Goal: Check status

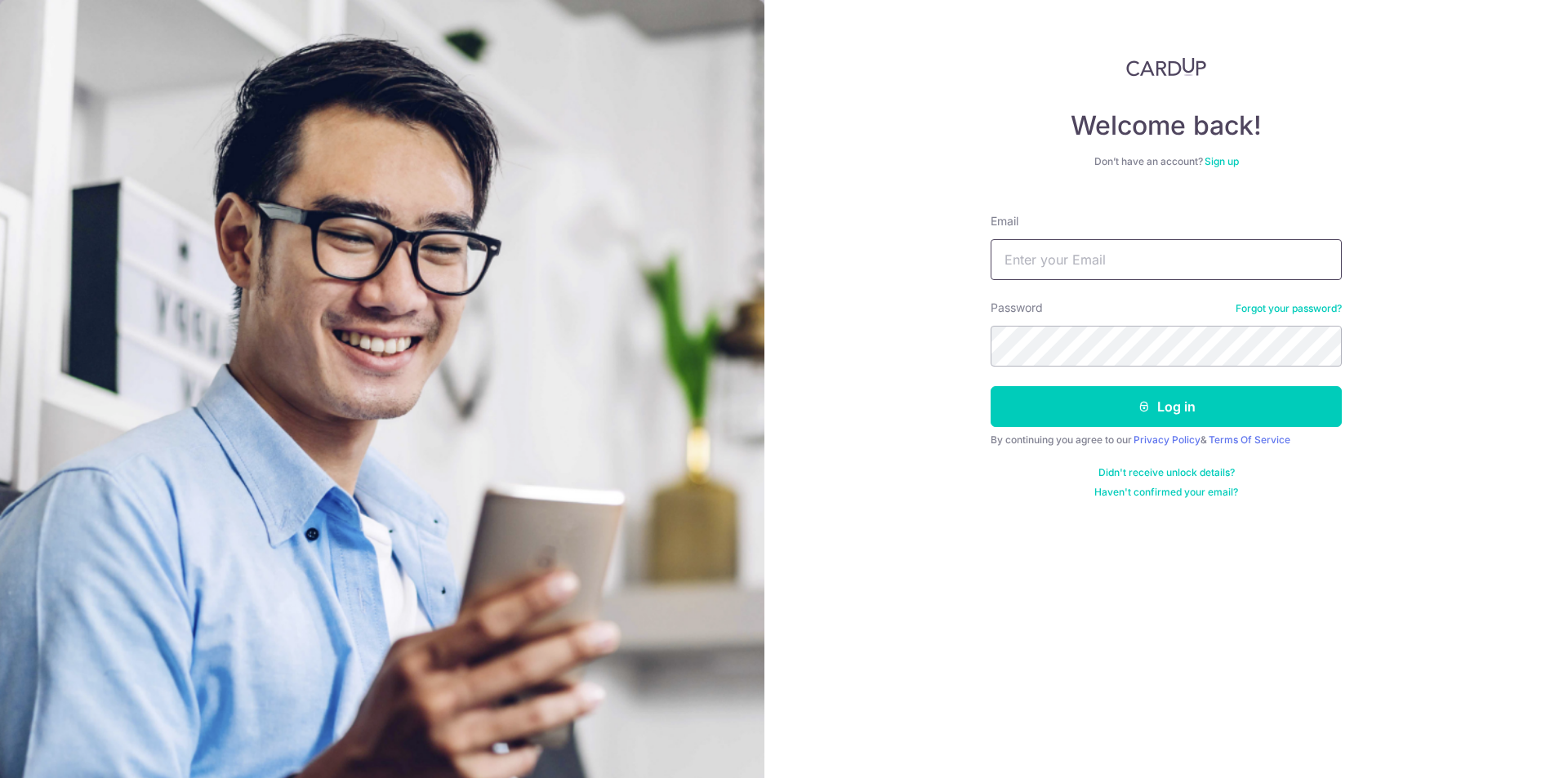
type input "[EMAIL_ADDRESS][DOMAIN_NAME]"
click at [1085, 412] on button "Log in" at bounding box center [1166, 406] width 351 height 41
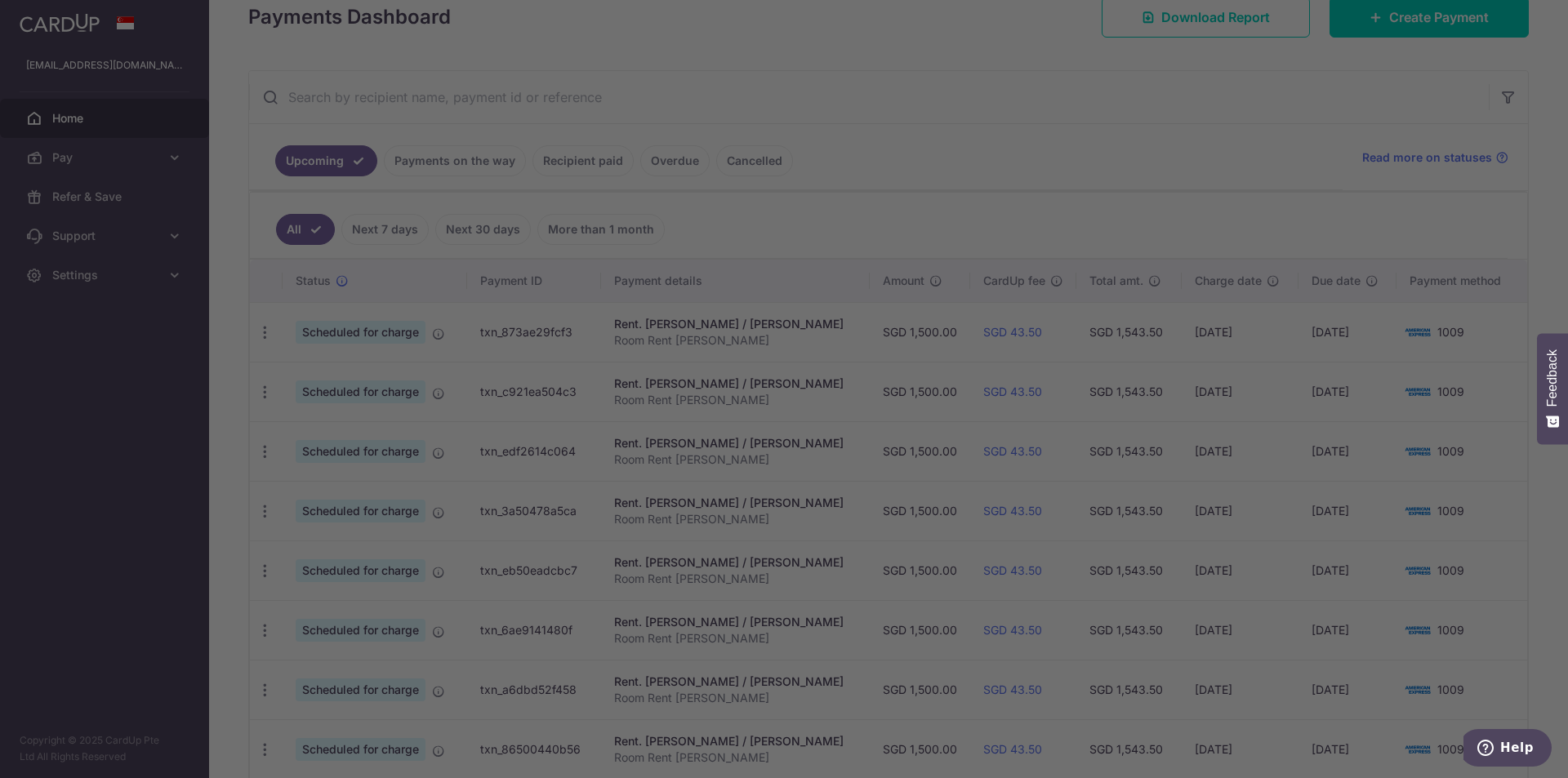
click at [476, 157] on div at bounding box center [791, 393] width 1583 height 786
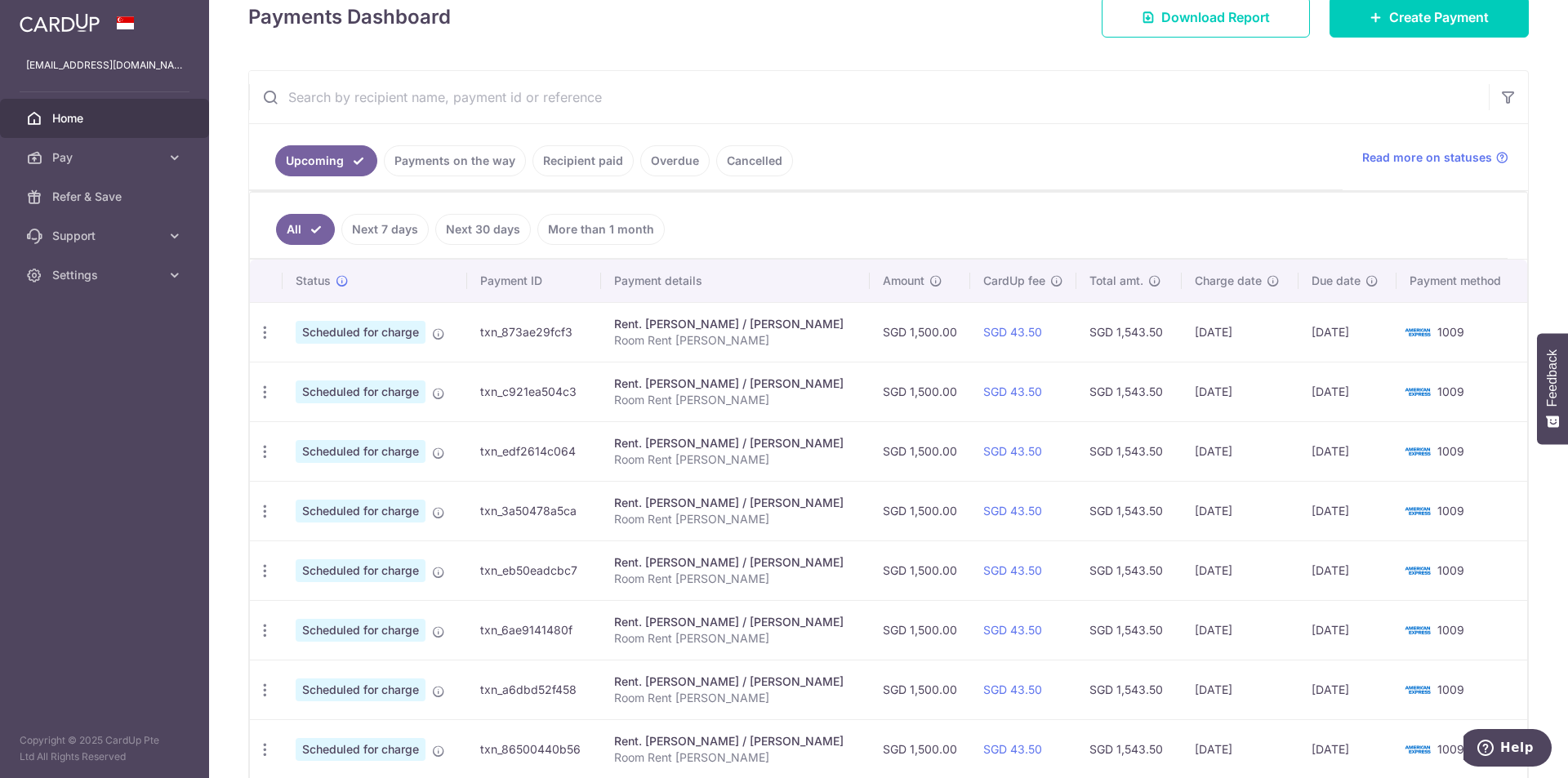
click at [494, 153] on link "Payments on the way" at bounding box center [454, 160] width 142 height 31
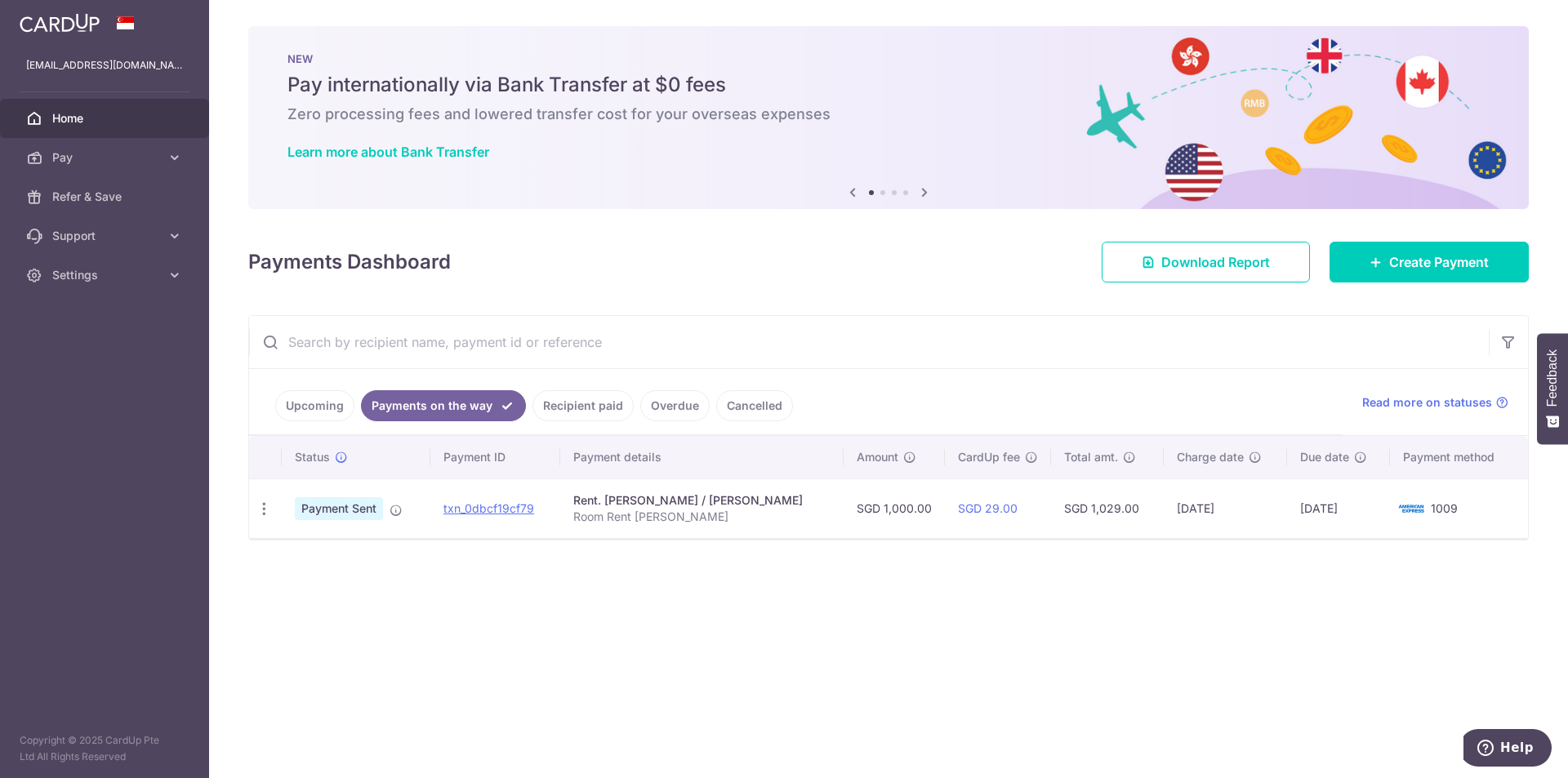
click at [561, 411] on link "Recipient paid" at bounding box center [582, 406] width 101 height 31
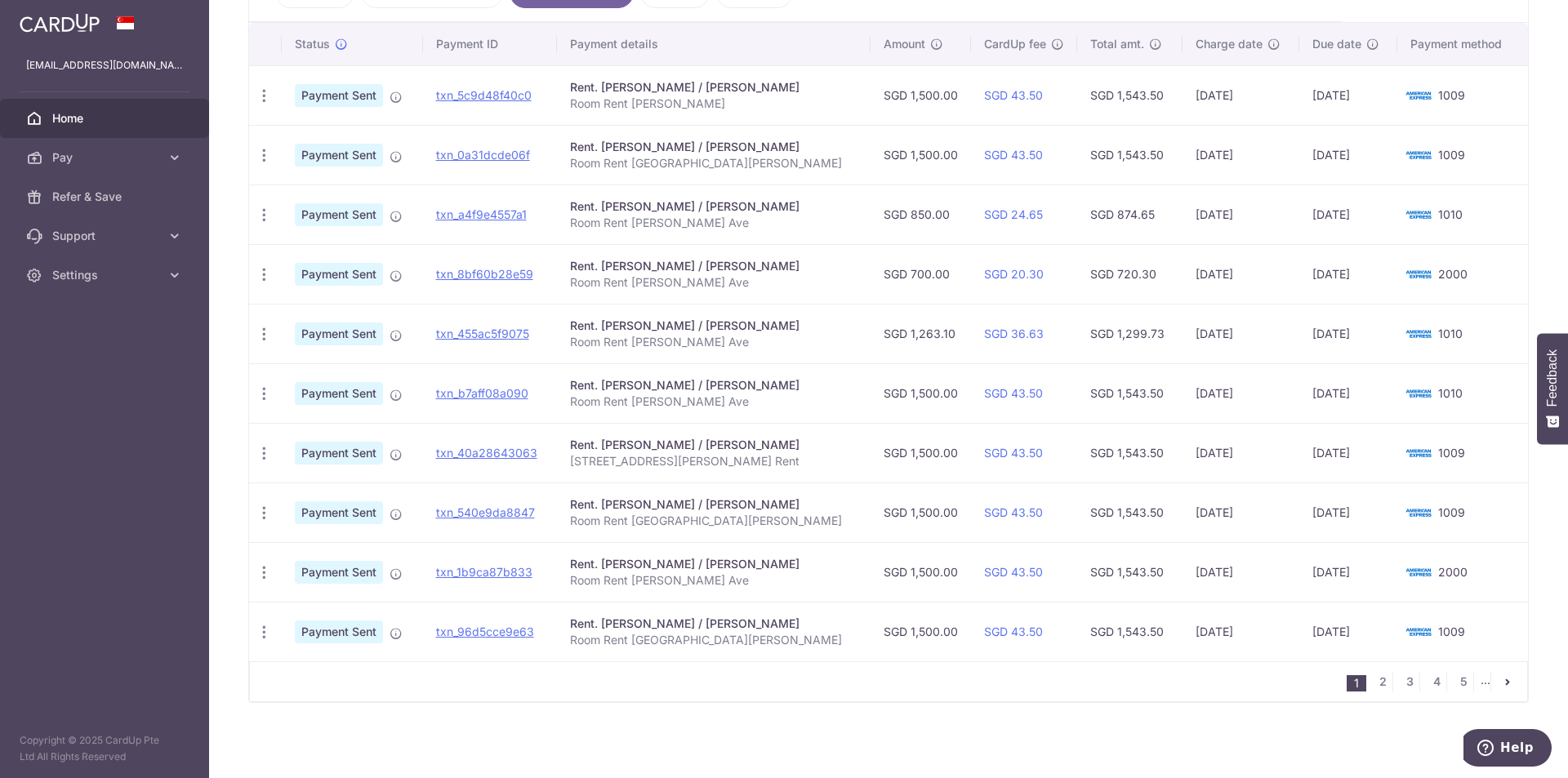
scroll to position [415, 0]
click at [1379, 681] on link "2" at bounding box center [1382, 679] width 20 height 20
click at [1326, 681] on link "1" at bounding box center [1329, 679] width 20 height 20
click at [1376, 677] on link "2" at bounding box center [1382, 679] width 20 height 20
click at [1373, 673] on link "3" at bounding box center [1382, 679] width 20 height 20
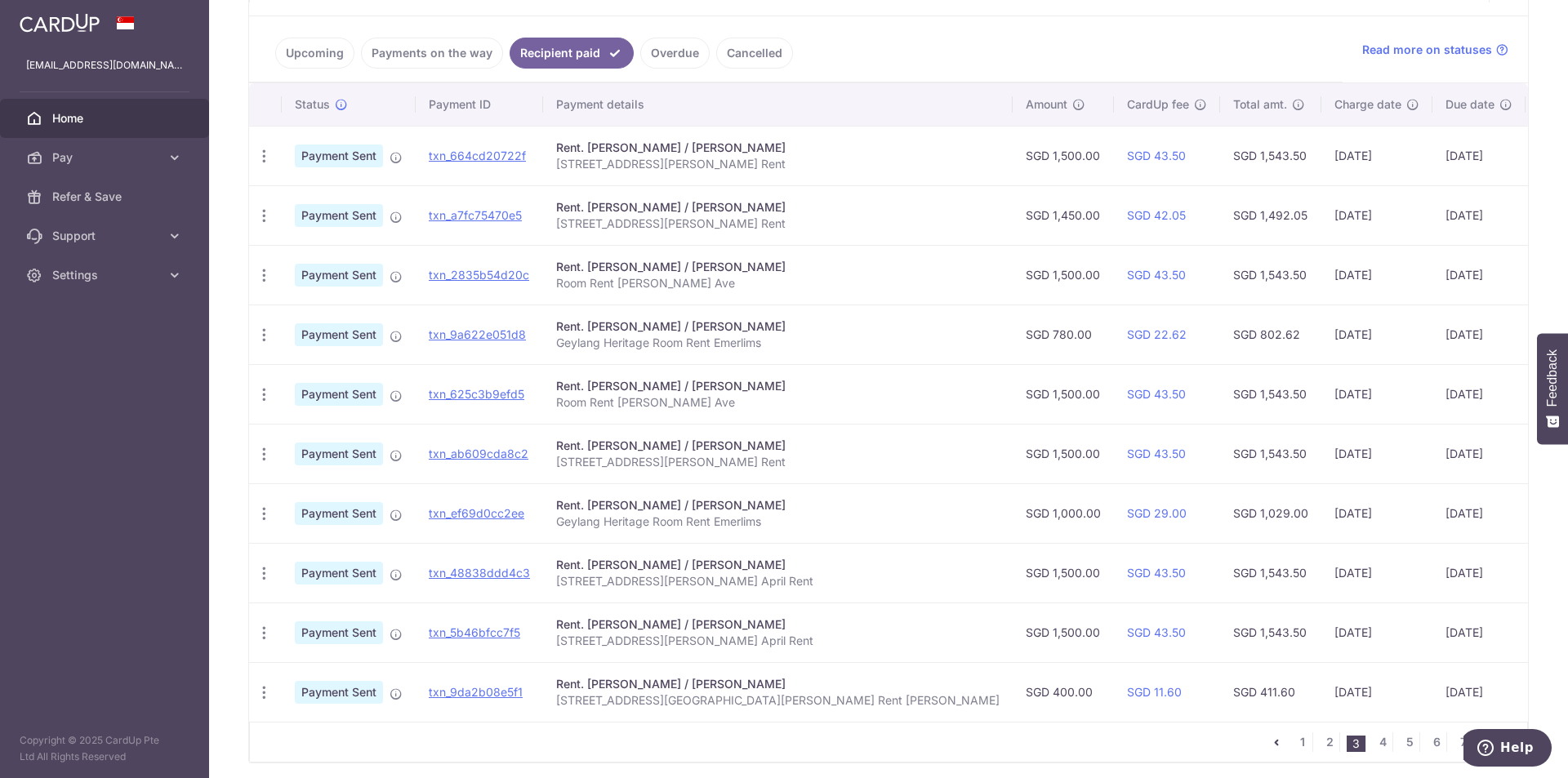
scroll to position [326, 0]
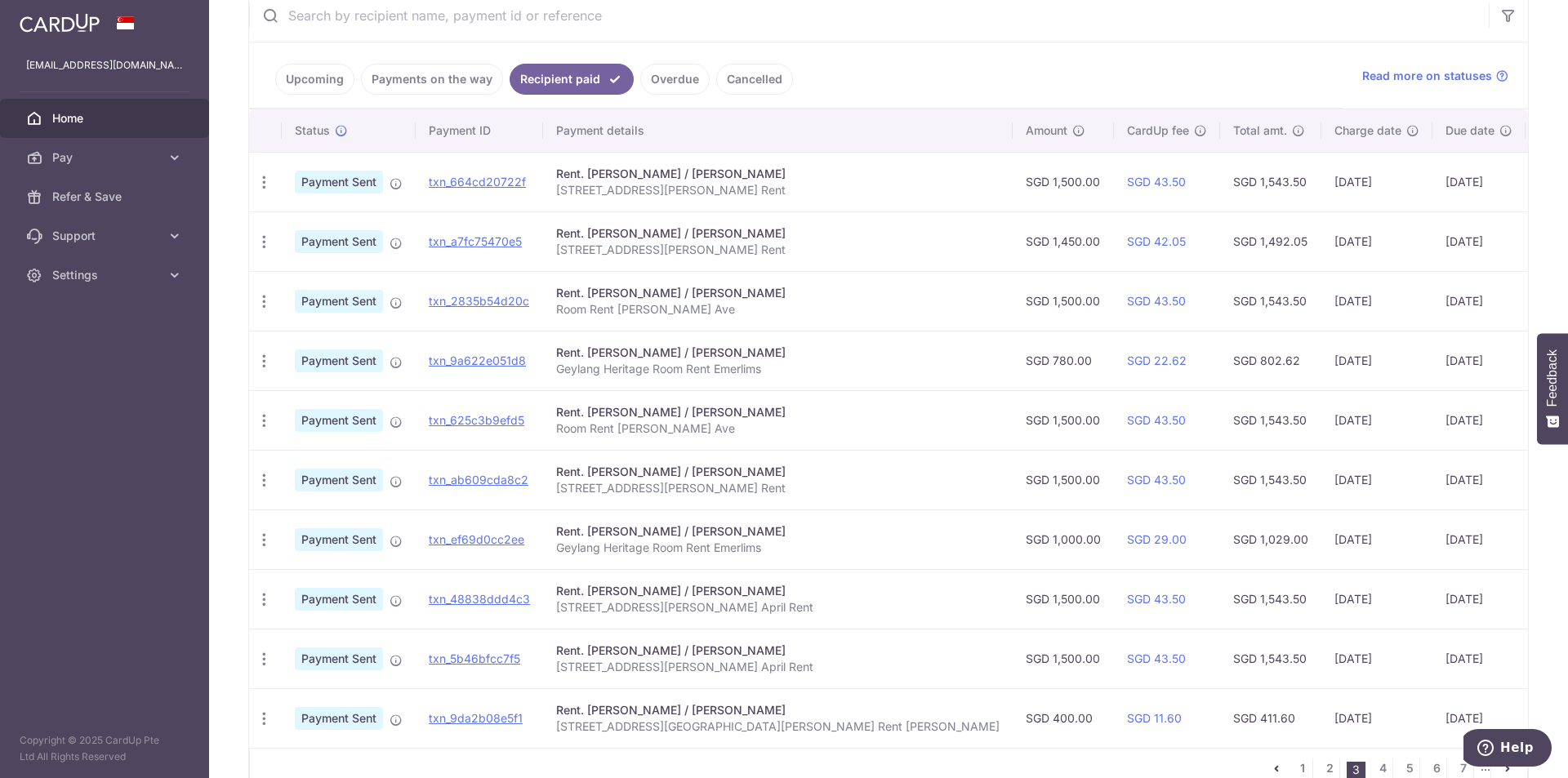
drag, startPoint x: 510, startPoint y: 176, endPoint x: 1091, endPoint y: 76, distance: 589.5
click at [1091, 76] on ul "Upcoming Payments on the way Recipient paid Overdue Cancelled" at bounding box center [796, 76] width 1093 height 66
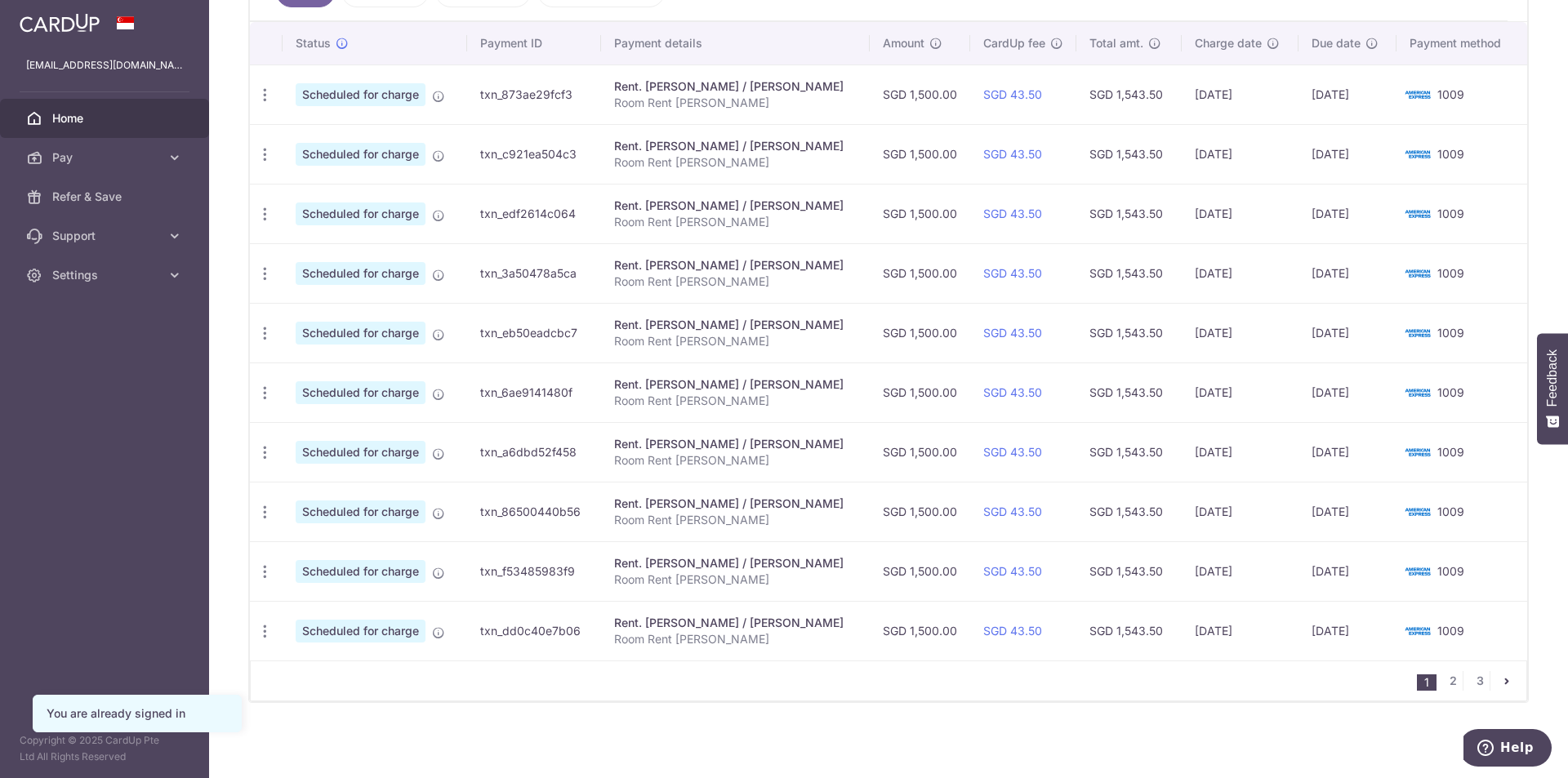
scroll to position [484, 0]
click at [1443, 676] on link "2" at bounding box center [1452, 678] width 20 height 20
drag, startPoint x: 1350, startPoint y: 511, endPoint x: 1342, endPoint y: 512, distance: 8.1
click at [1342, 512] on td "30/04/2027" at bounding box center [1346, 510] width 98 height 60
click at [1342, 511] on td "30/04/2027" at bounding box center [1346, 510] width 98 height 60
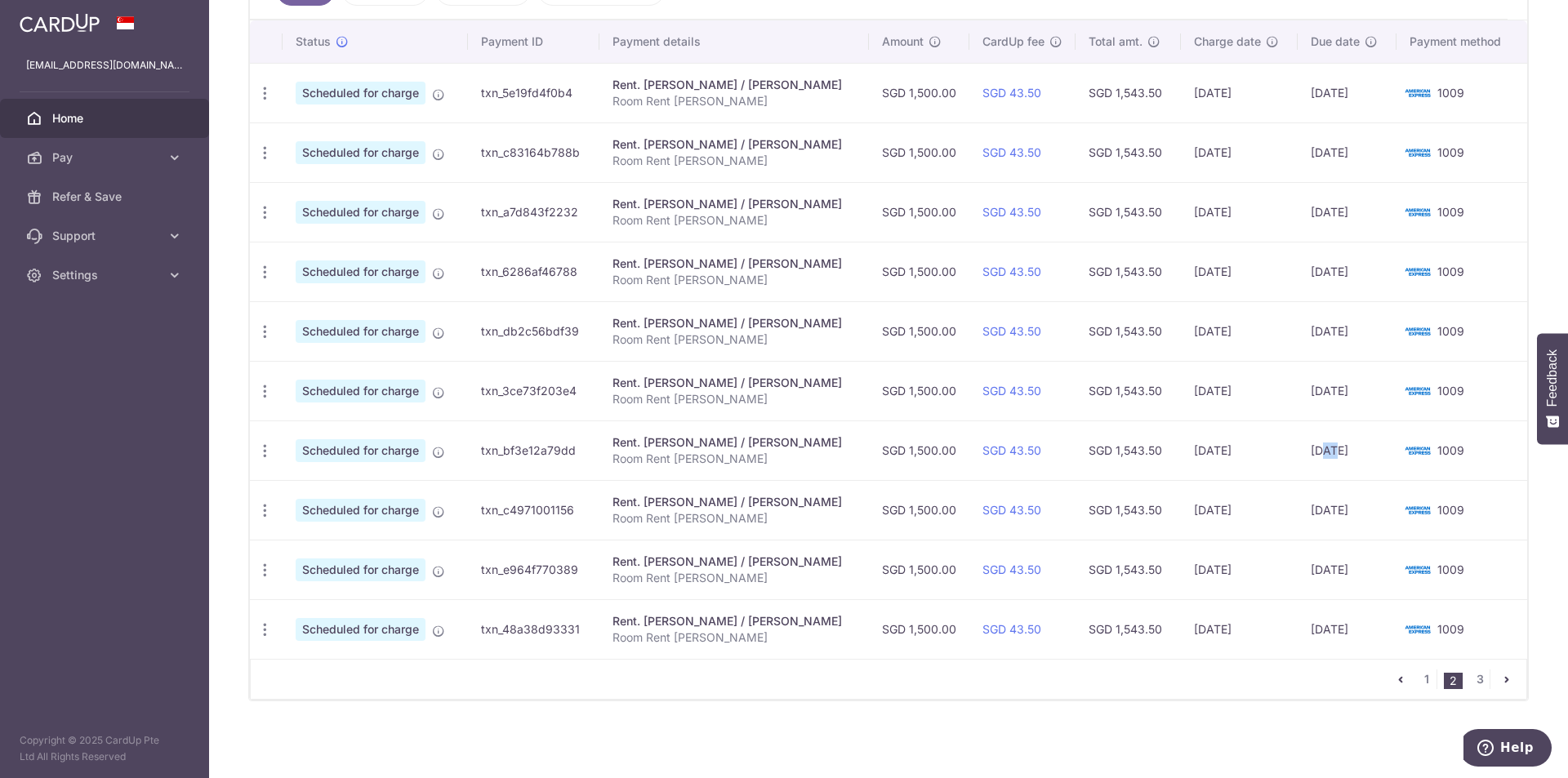
drag, startPoint x: 1346, startPoint y: 447, endPoint x: 1331, endPoint y: 449, distance: 15.1
click at [1331, 449] on td "30/03/2027" at bounding box center [1346, 450] width 98 height 60
click at [1279, 454] on td "29/03/2027" at bounding box center [1239, 450] width 117 height 60
click at [1470, 676] on link "3" at bounding box center [1479, 678] width 20 height 20
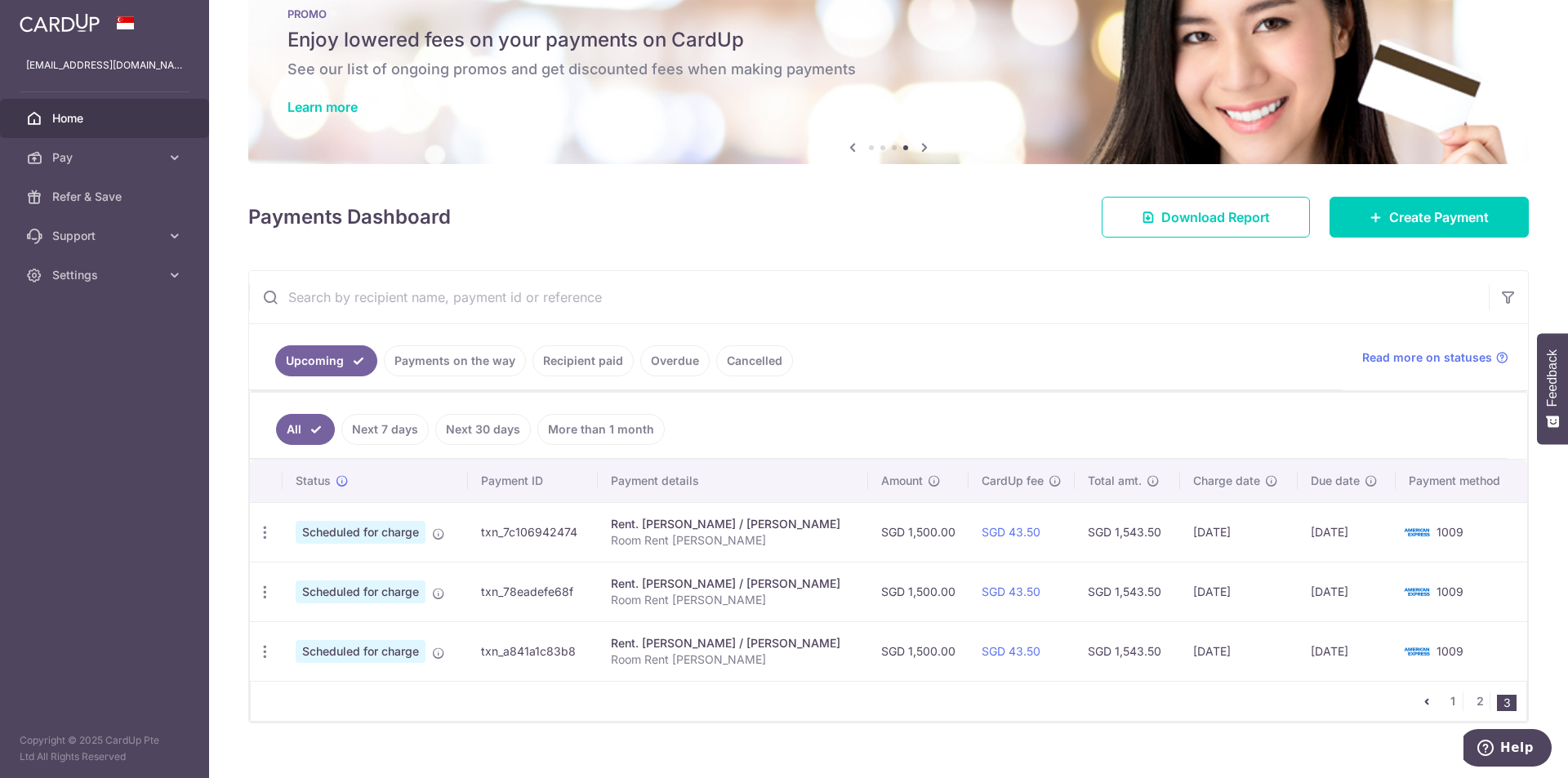
scroll to position [67, 0]
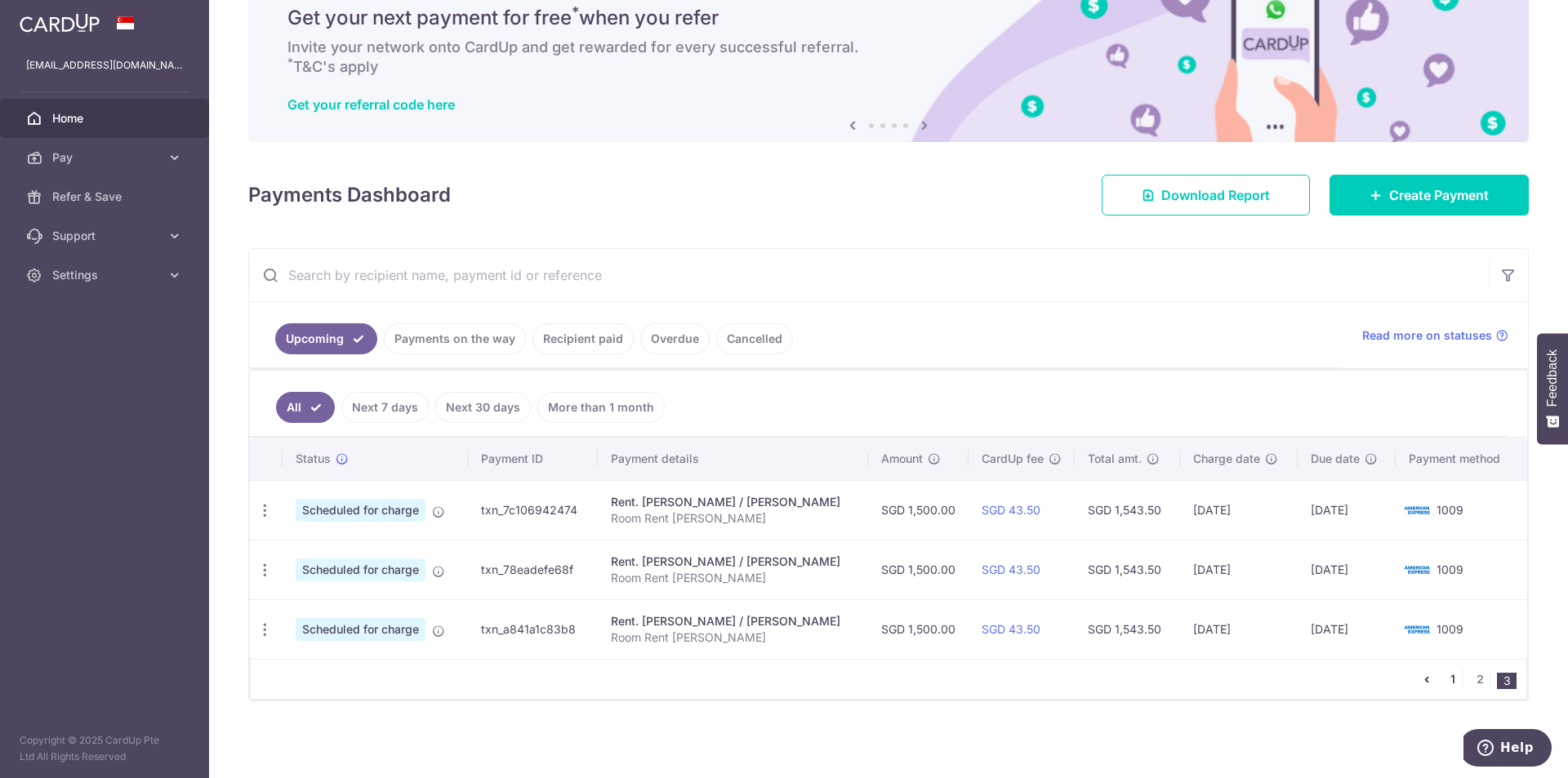
click at [1443, 678] on link "1" at bounding box center [1452, 678] width 20 height 20
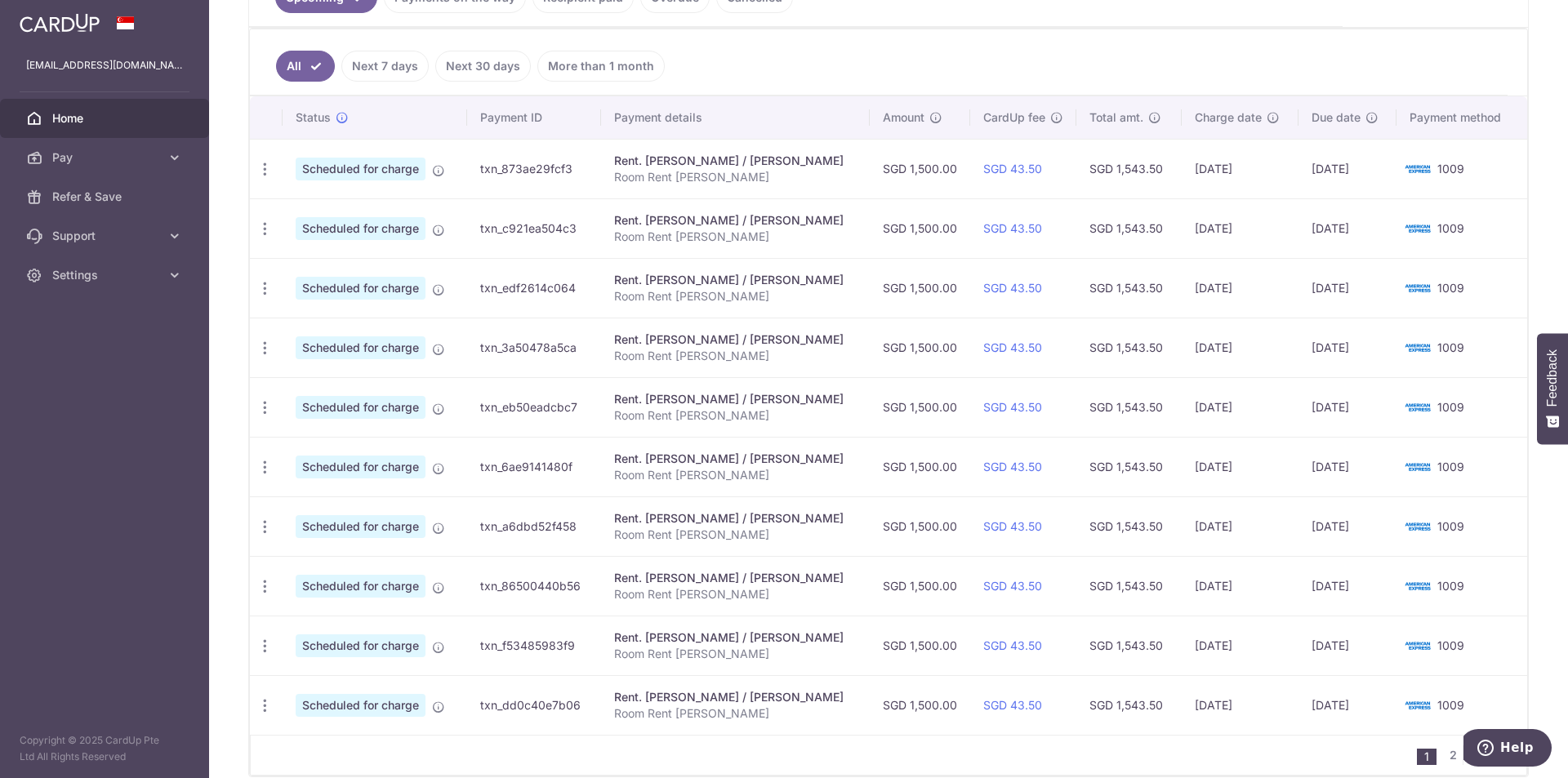
scroll to position [484, 0]
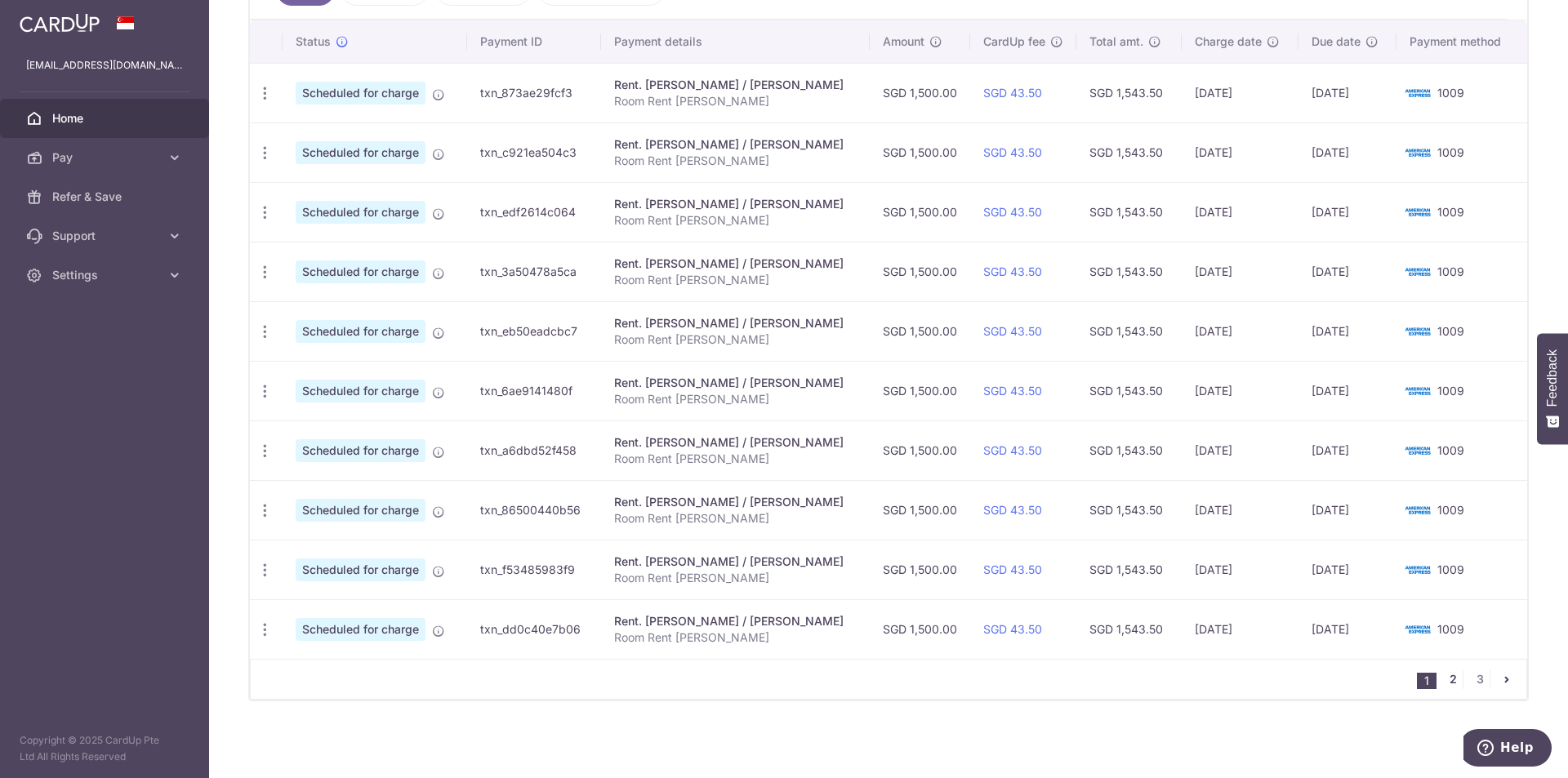
click at [1443, 681] on link "2" at bounding box center [1452, 678] width 20 height 20
click at [1500, 678] on icon "pager" at bounding box center [1506, 678] width 13 height 13
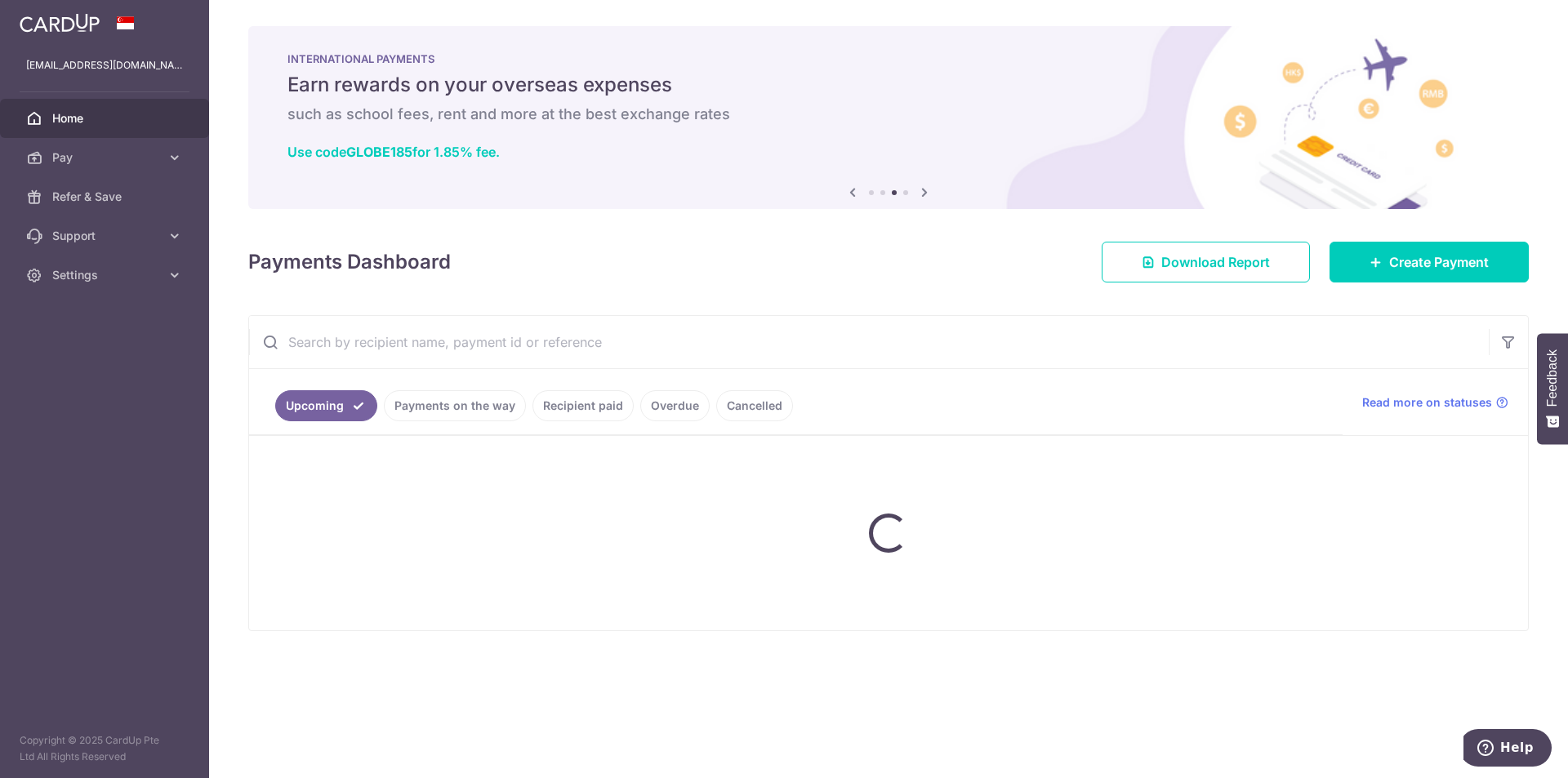
scroll to position [0, 0]
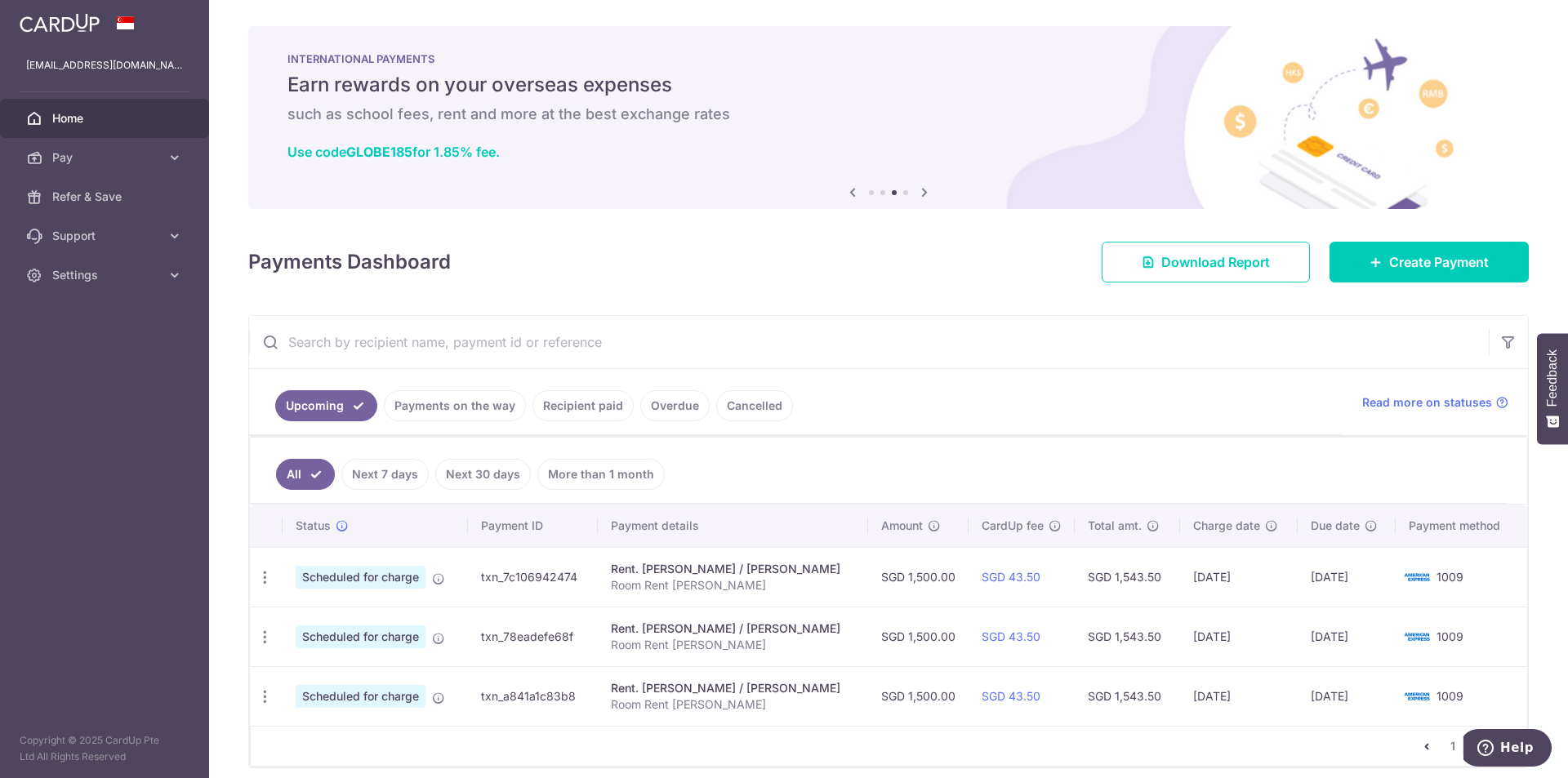
click at [581, 408] on link "Recipient paid" at bounding box center [582, 406] width 101 height 31
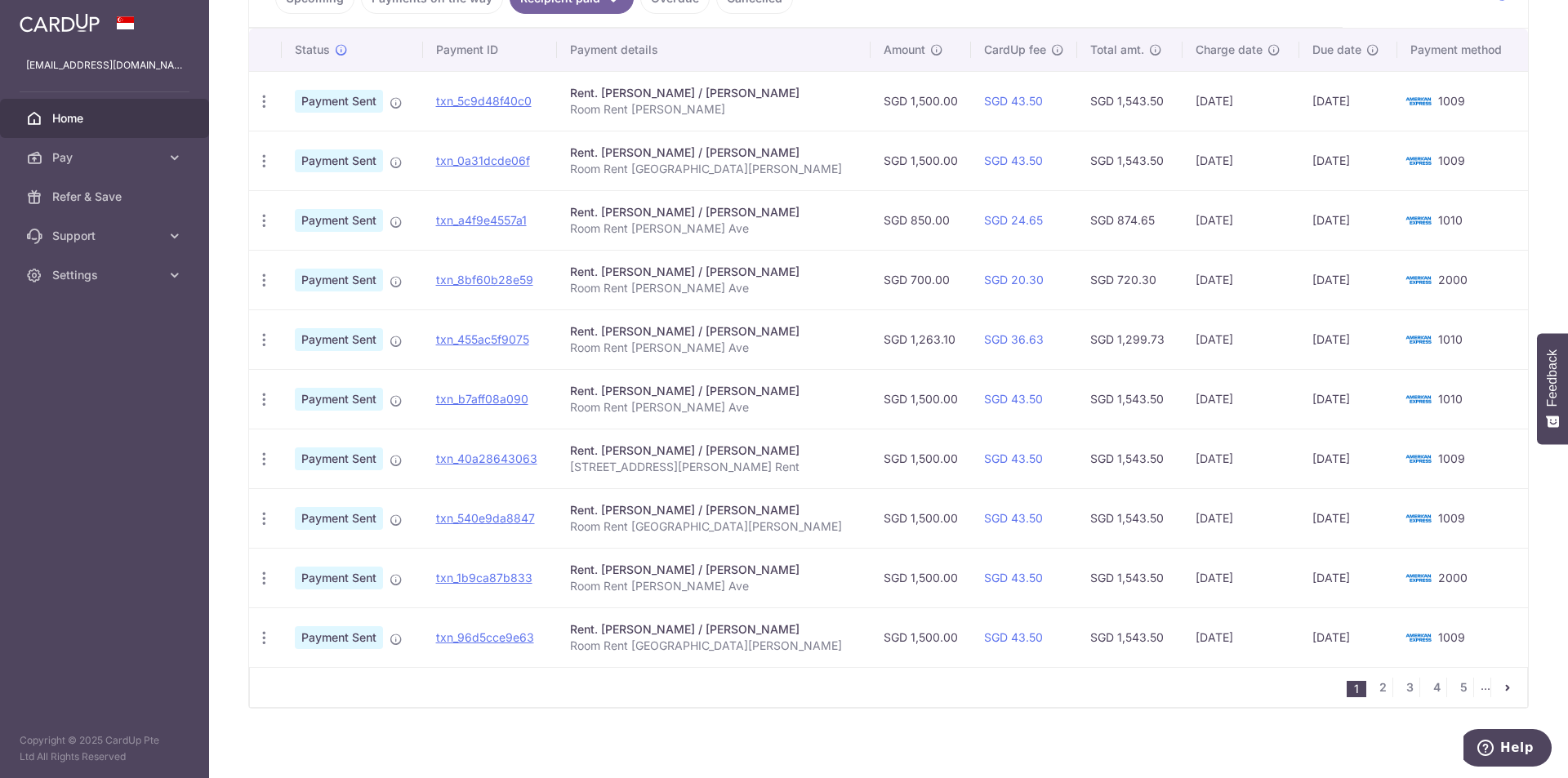
scroll to position [415, 0]
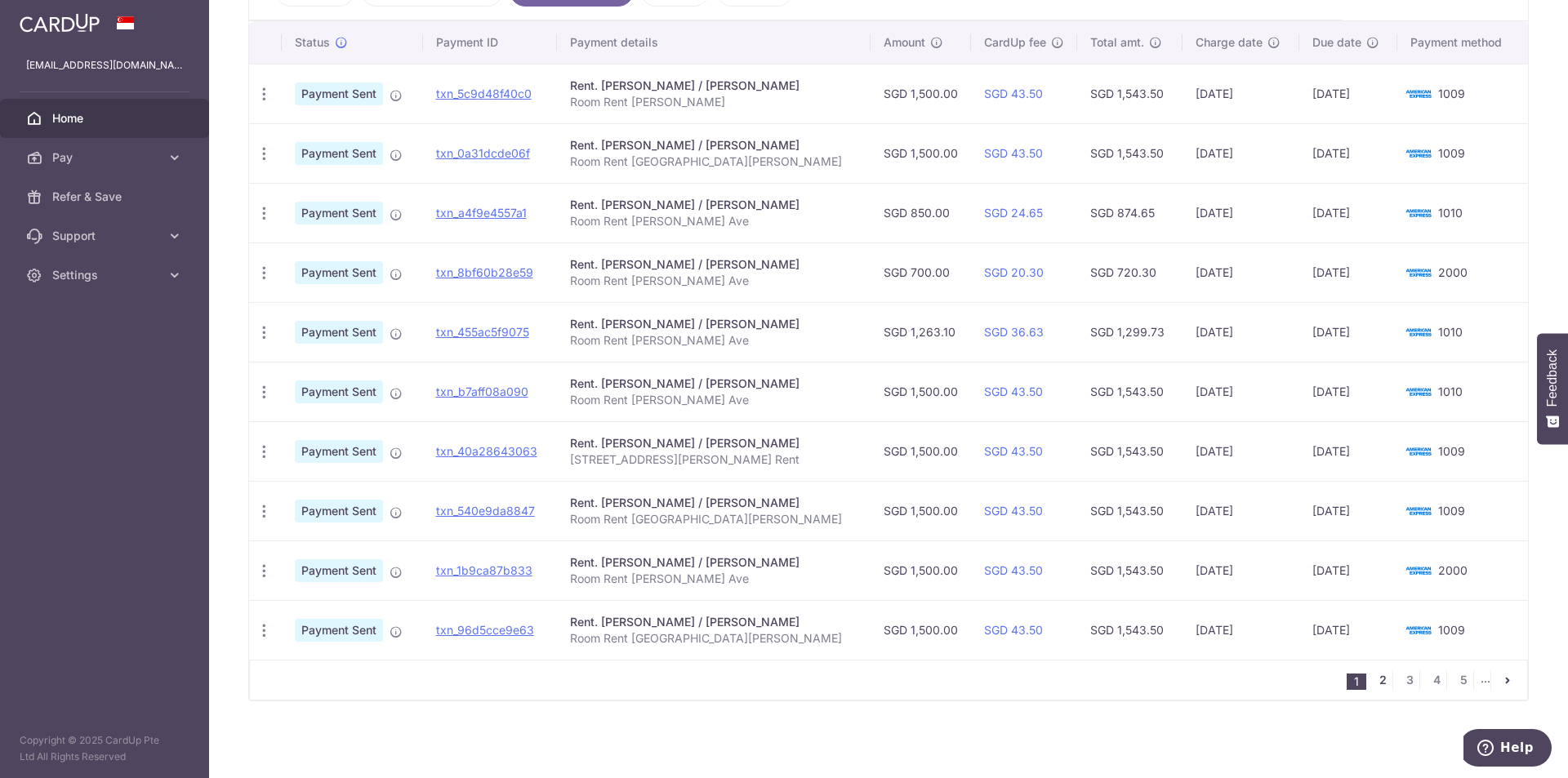
click at [1373, 679] on link "2" at bounding box center [1382, 679] width 20 height 20
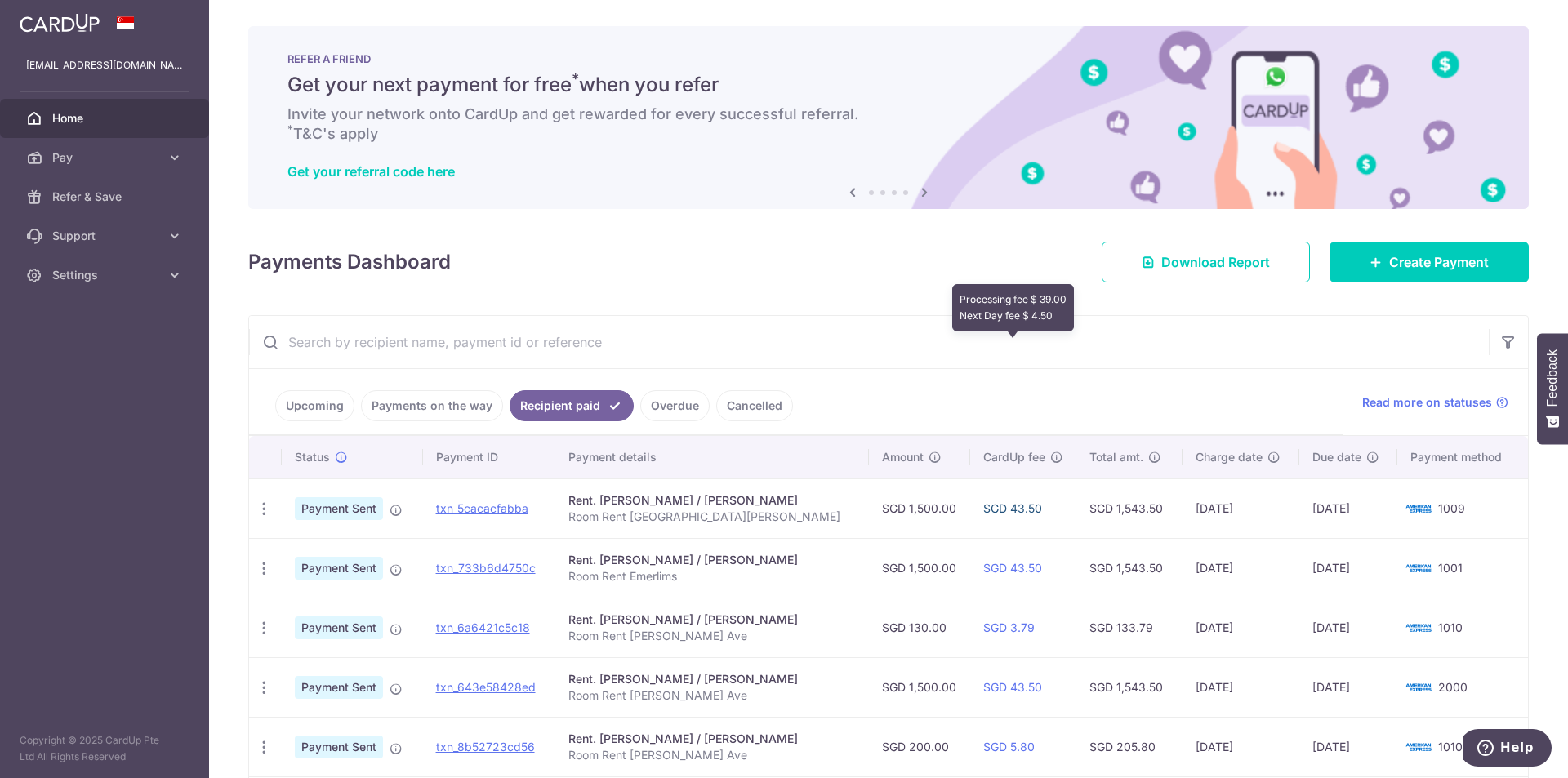
scroll to position [408, 0]
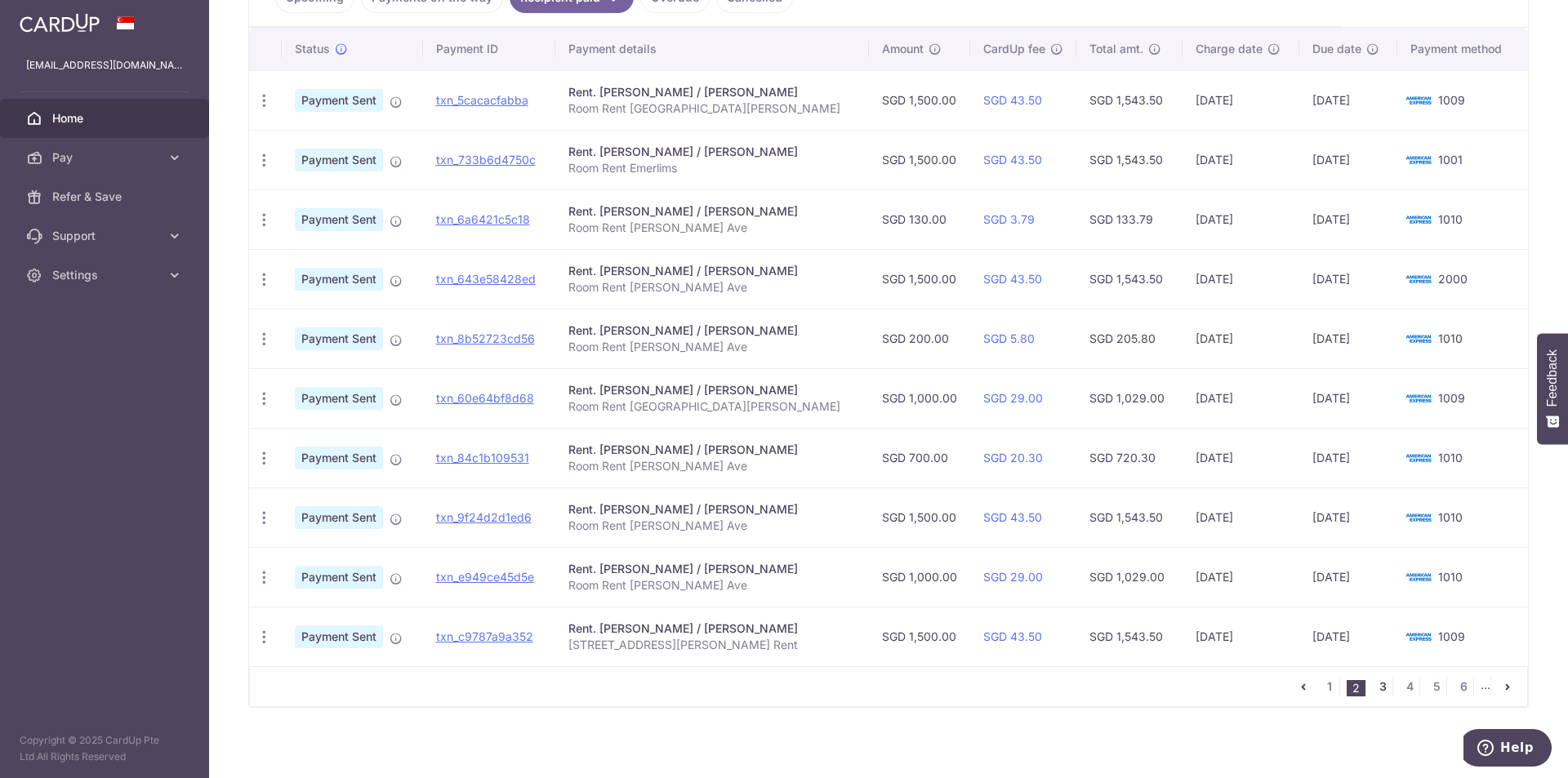
click at [1373, 688] on link "3" at bounding box center [1382, 686] width 20 height 20
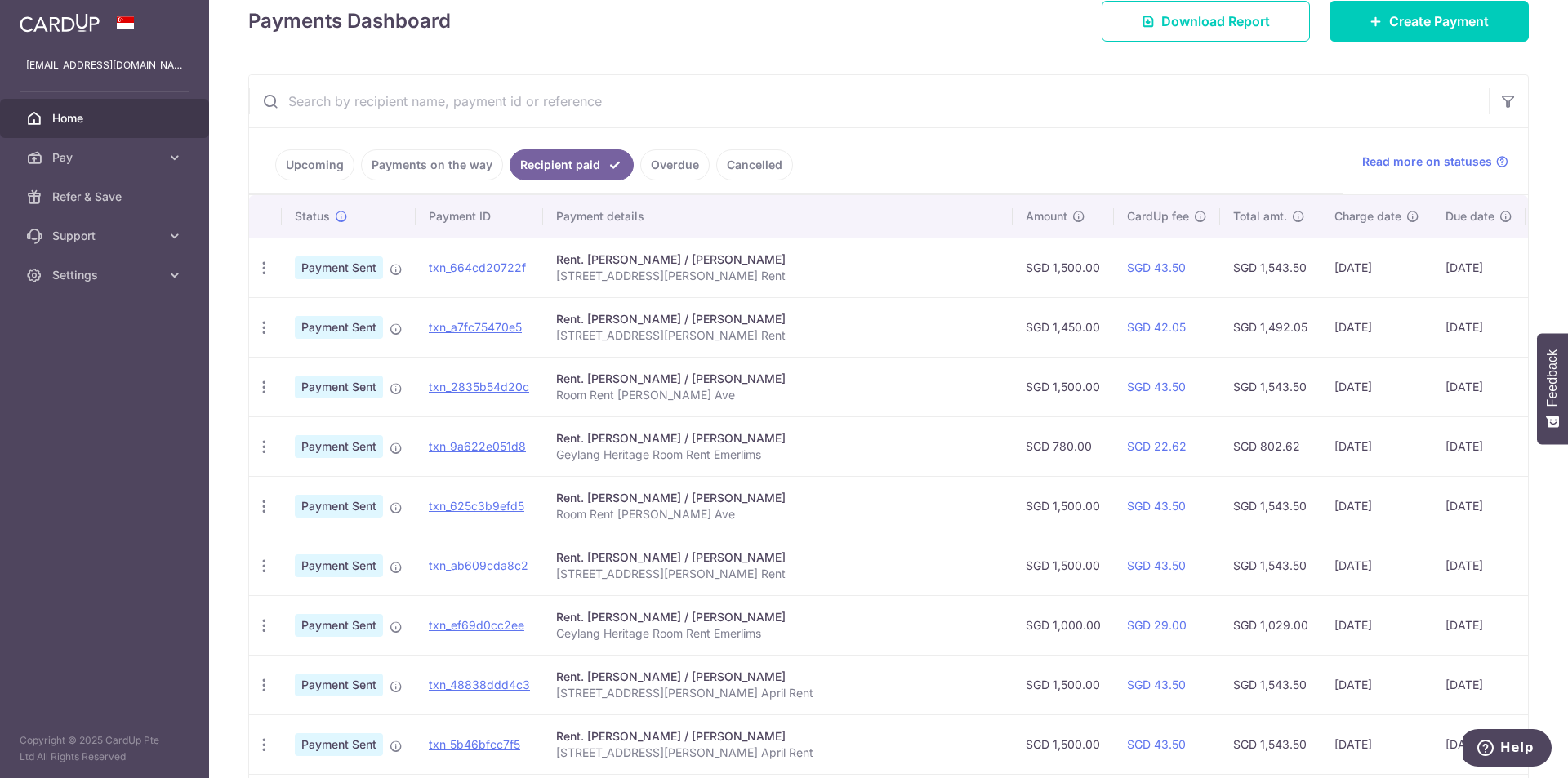
scroll to position [245, 0]
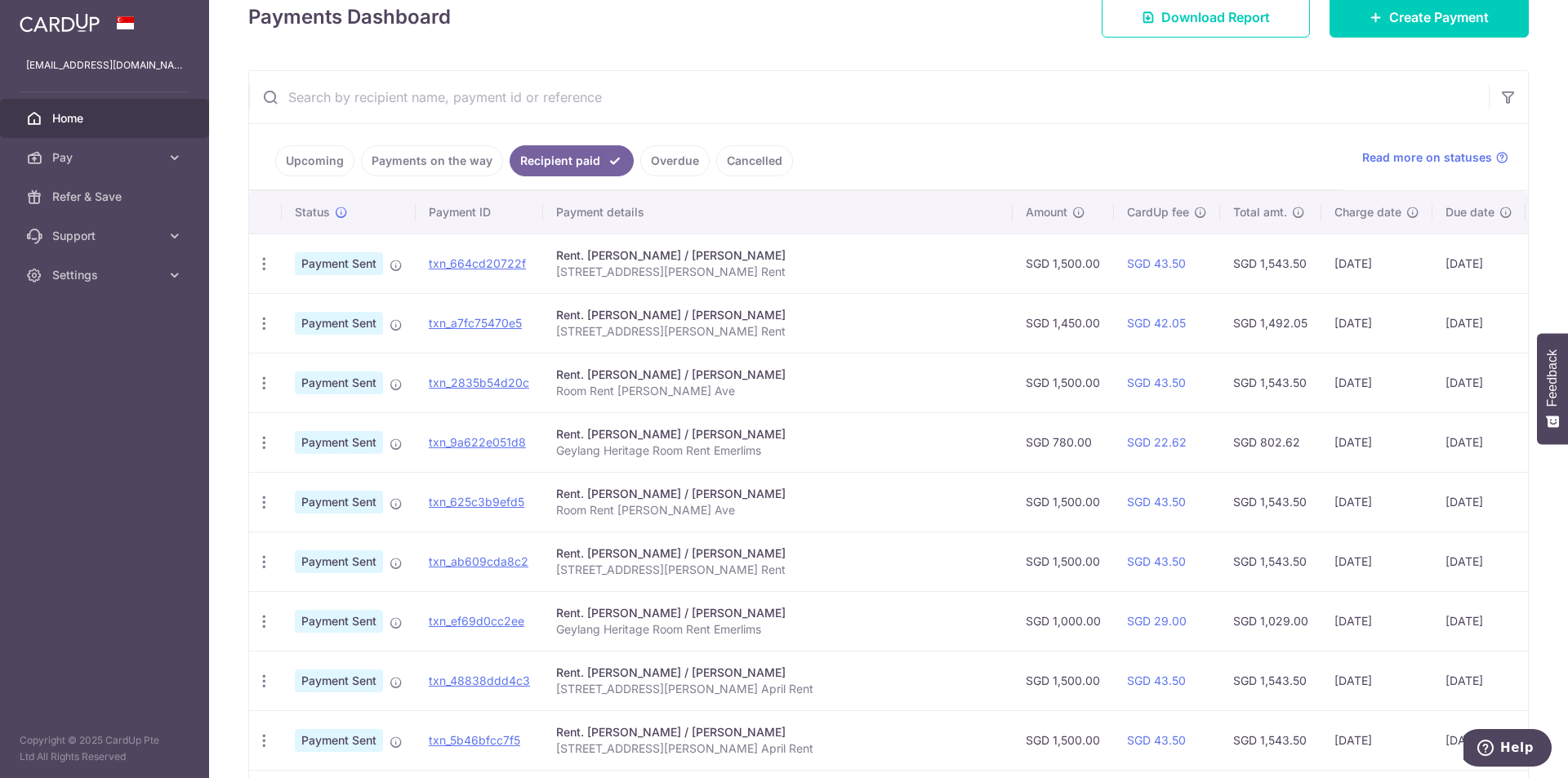
drag, startPoint x: 1378, startPoint y: 325, endPoint x: 1312, endPoint y: 325, distance: 66.0
click at [1432, 325] on td "05/08/2025" at bounding box center [1478, 323] width 93 height 60
click at [1432, 262] on td "05/08/2025" at bounding box center [1478, 263] width 93 height 60
drag, startPoint x: 1315, startPoint y: 261, endPoint x: 1351, endPoint y: 264, distance: 36.1
click at [1432, 264] on td "05/08/2025" at bounding box center [1478, 263] width 93 height 60
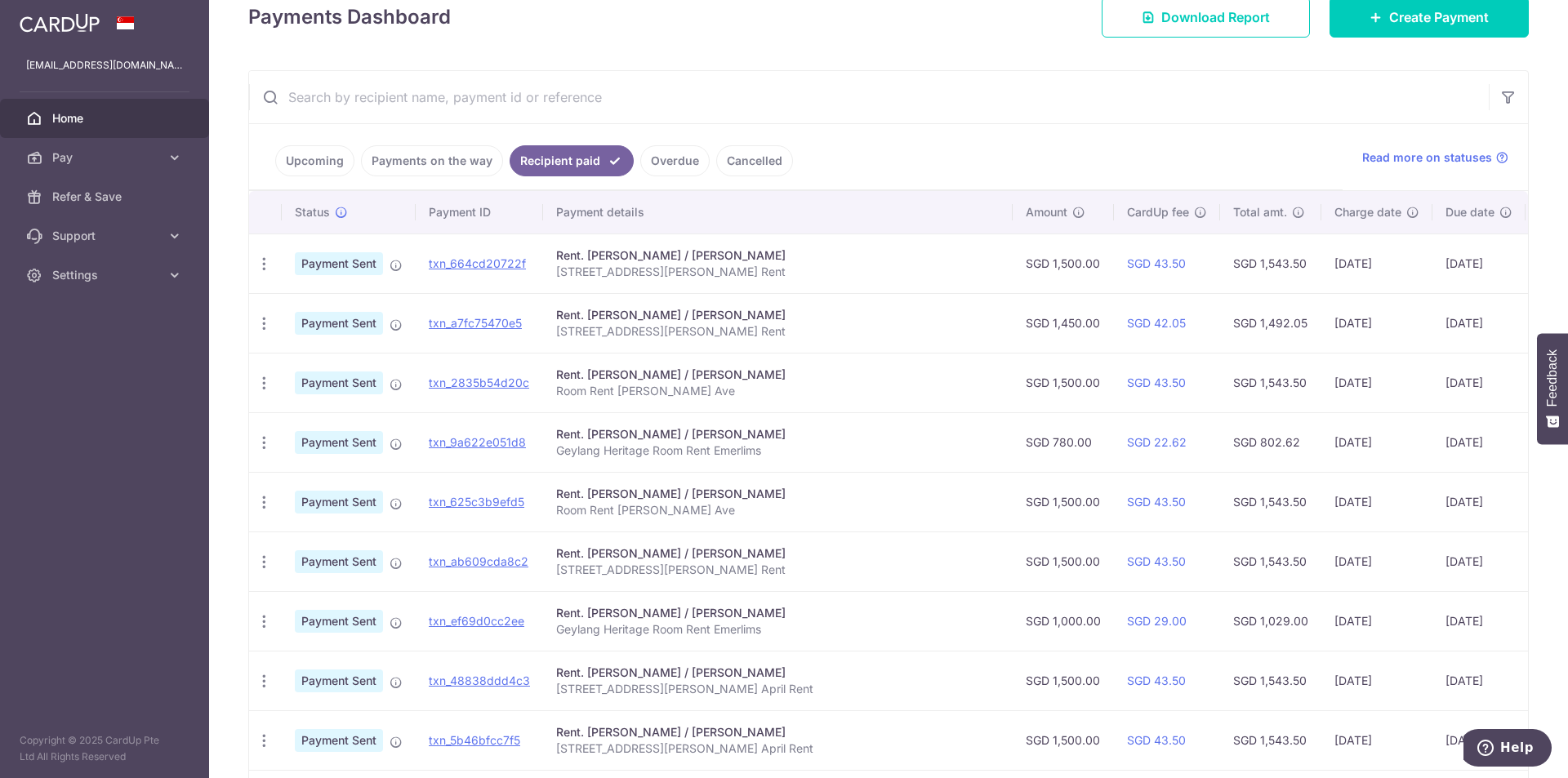
click at [1432, 268] on td "05/08/2025" at bounding box center [1478, 263] width 93 height 60
drag, startPoint x: 1320, startPoint y: 262, endPoint x: 1376, endPoint y: 266, distance: 56.1
click at [1432, 266] on td "05/08/2025" at bounding box center [1478, 263] width 93 height 60
click at [1432, 269] on td "05/08/2025" at bounding box center [1478, 263] width 93 height 60
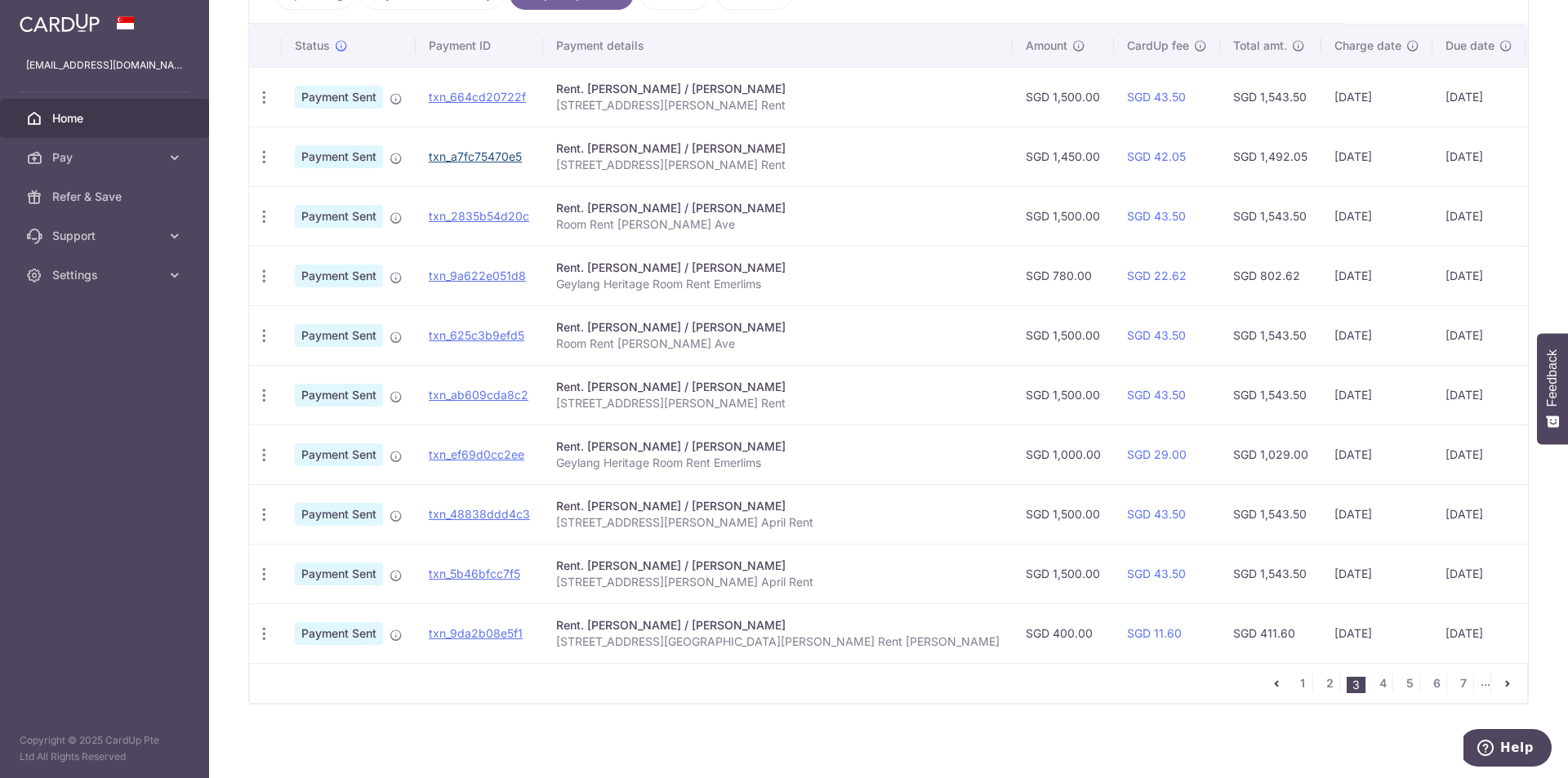
scroll to position [415, 0]
